Goal: Communication & Community: Answer question/provide support

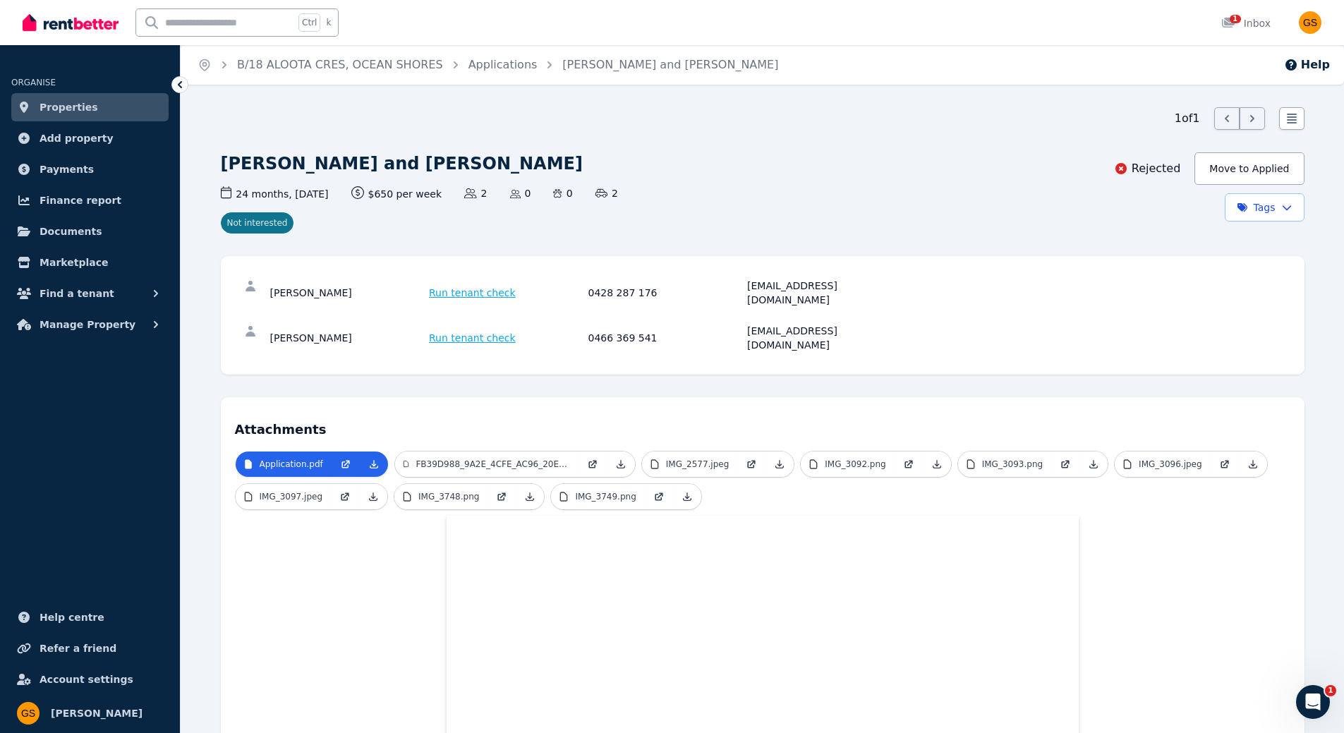
click at [57, 109] on span "Properties" at bounding box center [69, 107] width 59 height 17
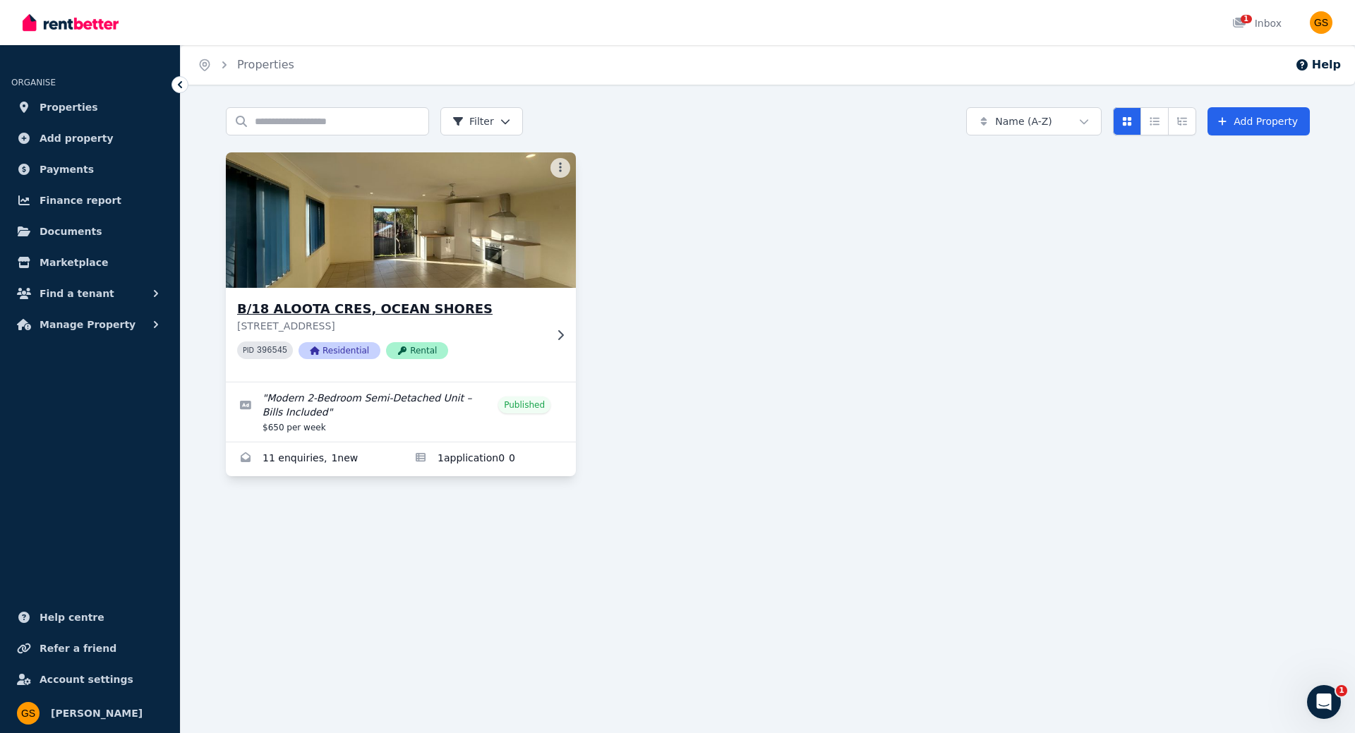
click at [502, 340] on div "B/18 ALOOTA CRES, [STREET_ADDRESS] PID 396545 Residential Rental" at bounding box center [391, 334] width 308 height 71
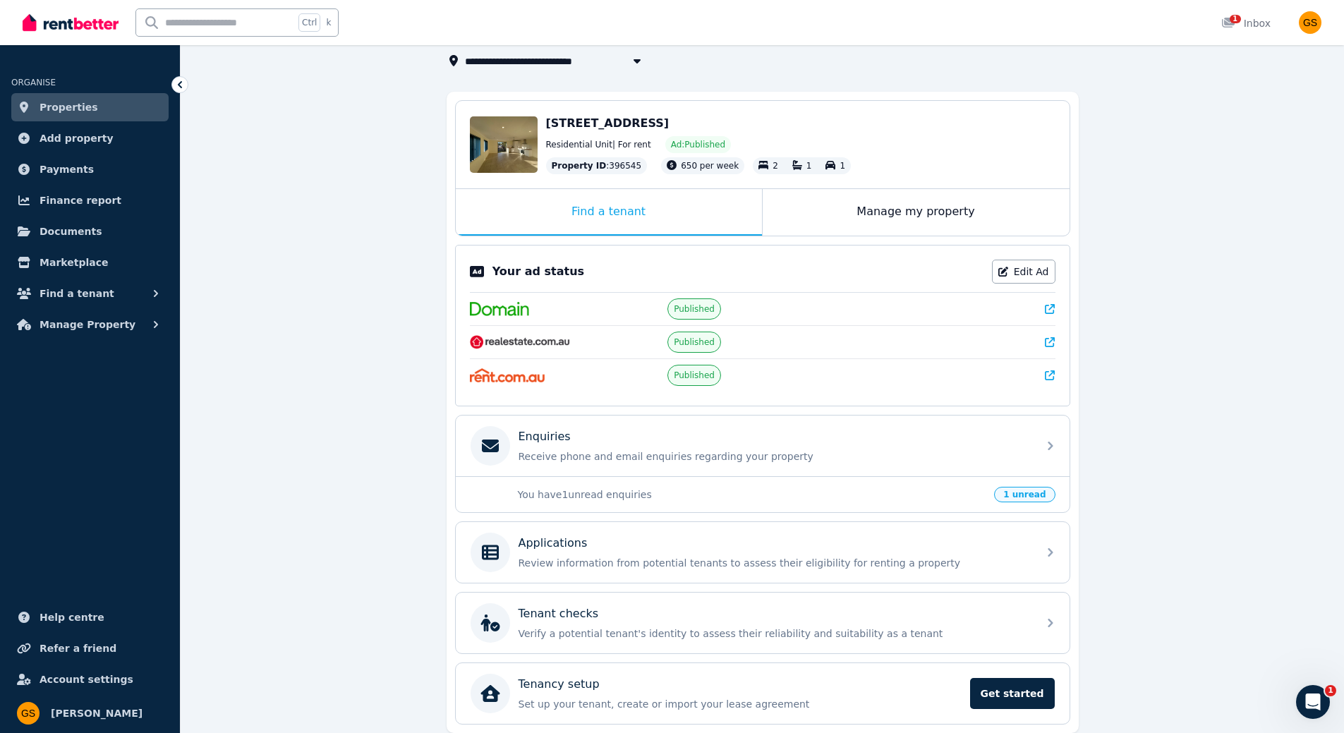
scroll to position [144, 0]
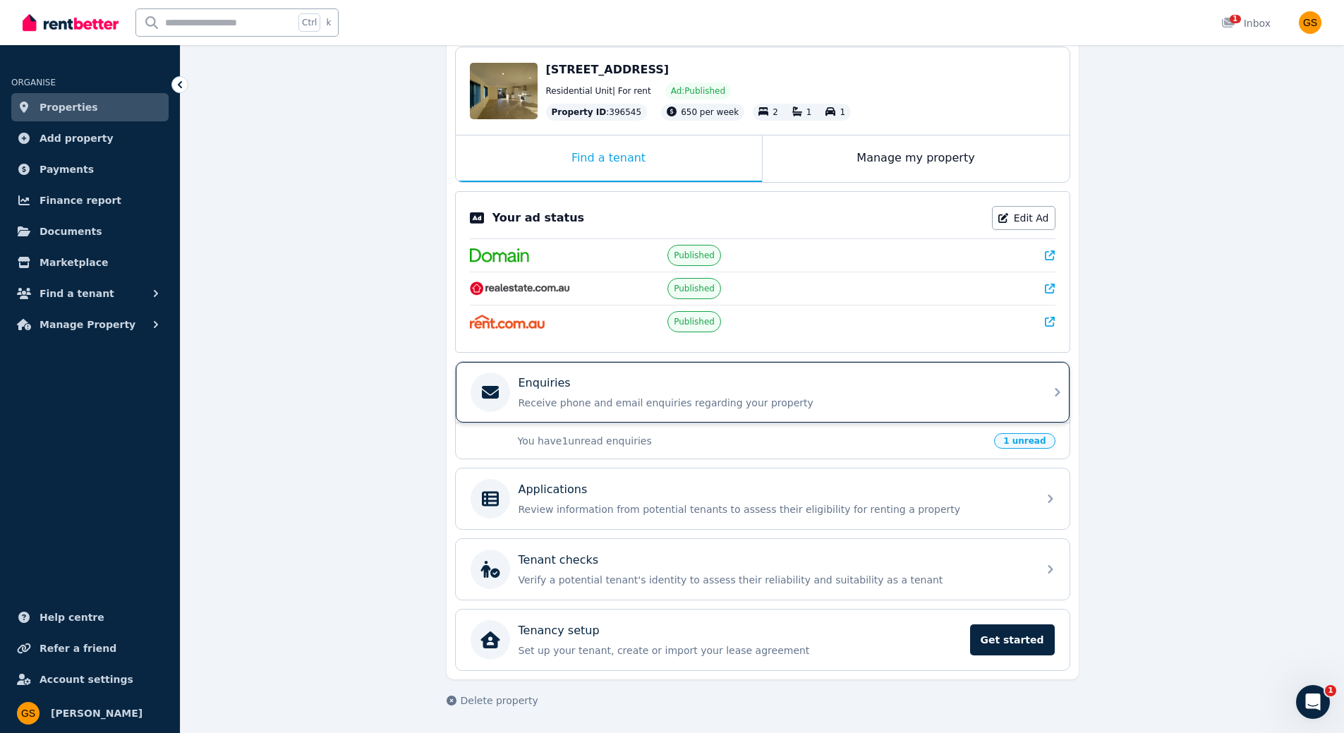
click at [635, 407] on p "Receive phone and email enquiries regarding your property" at bounding box center [774, 403] width 511 height 14
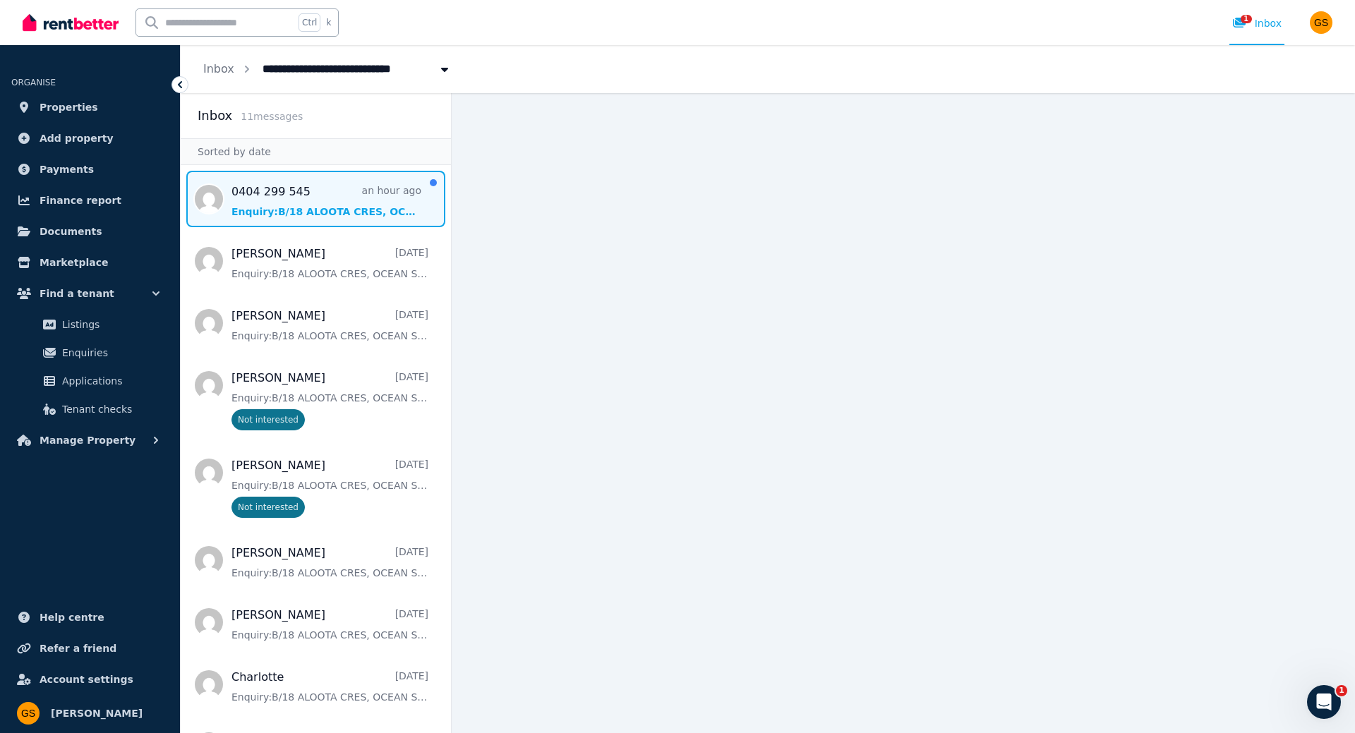
click at [341, 207] on span "Message list" at bounding box center [316, 199] width 270 height 56
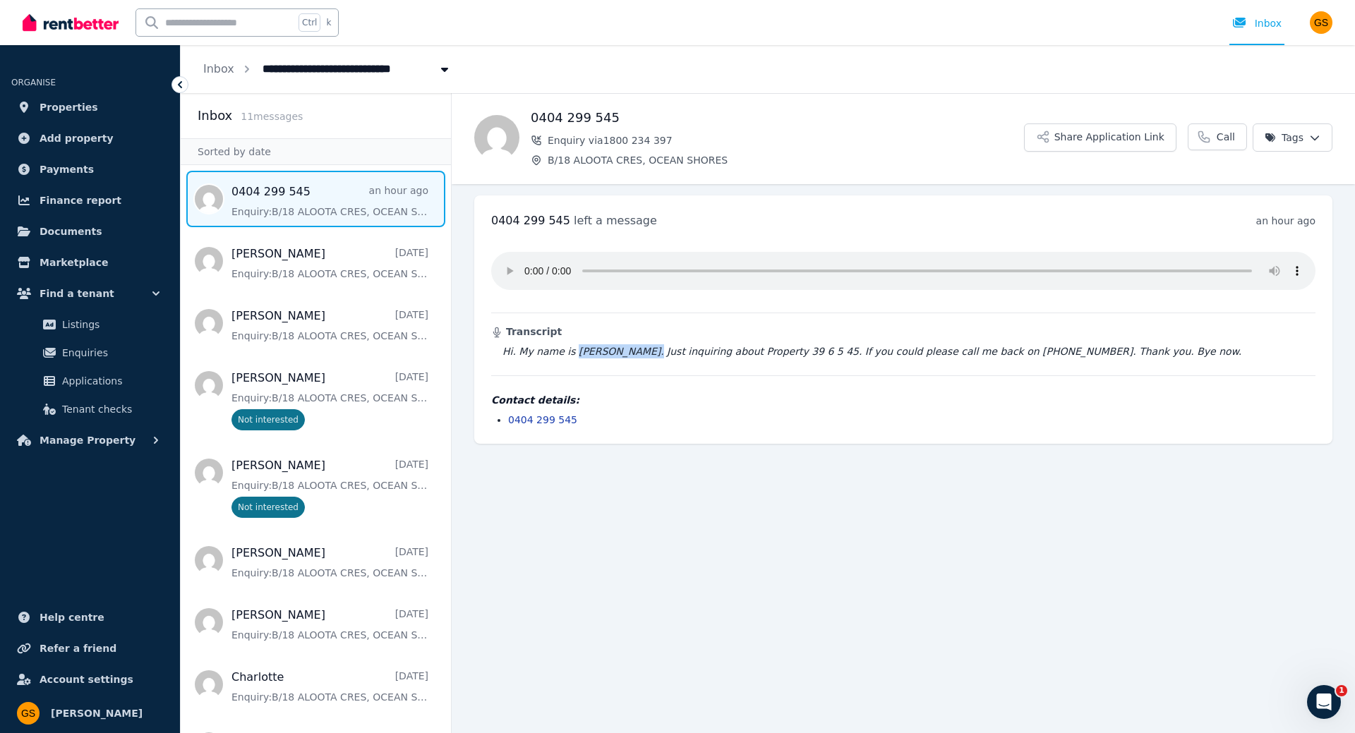
drag, startPoint x: 568, startPoint y: 354, endPoint x: 629, endPoint y: 351, distance: 60.8
click at [629, 351] on blockquote "Hi. My name is [PERSON_NAME]. Just inquiring about Property 39 6 5 45. If you c…" at bounding box center [903, 351] width 824 height 14
copy blockquote "[PERSON_NAME]."
